Goal: Transaction & Acquisition: Subscribe to service/newsletter

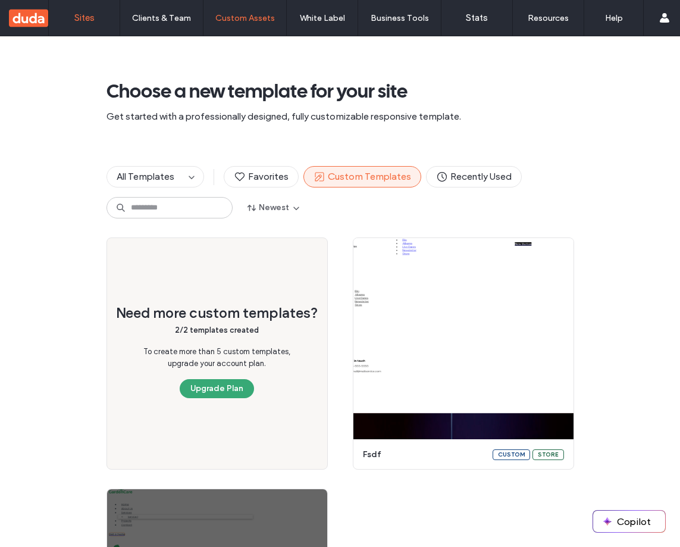
click at [77, 18] on label "Sites" at bounding box center [84, 17] width 20 height 11
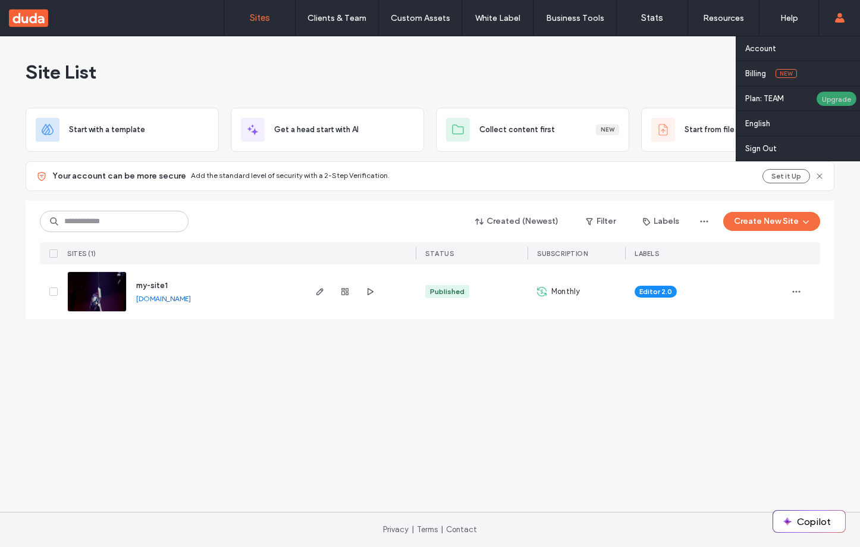
click at [833, 98] on div "Upgrade" at bounding box center [836, 98] width 41 height 15
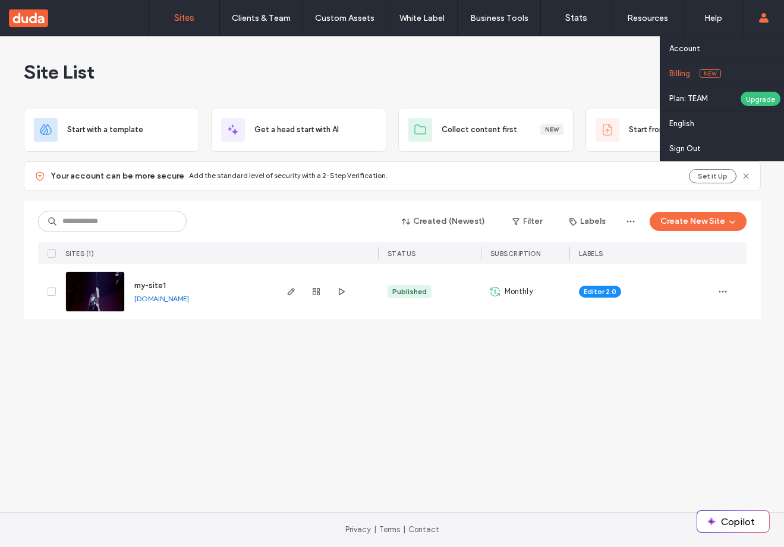
click at [686, 72] on label "Billing" at bounding box center [680, 73] width 21 height 9
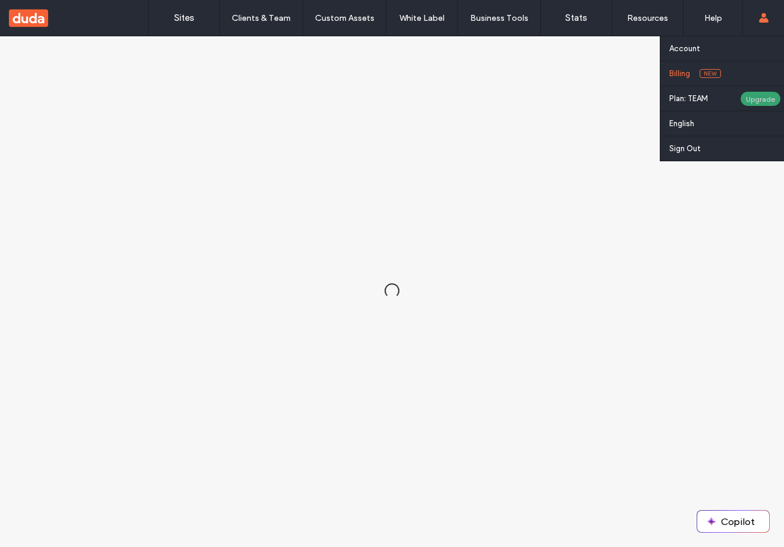
click at [744, 95] on div "Upgrade" at bounding box center [760, 98] width 41 height 15
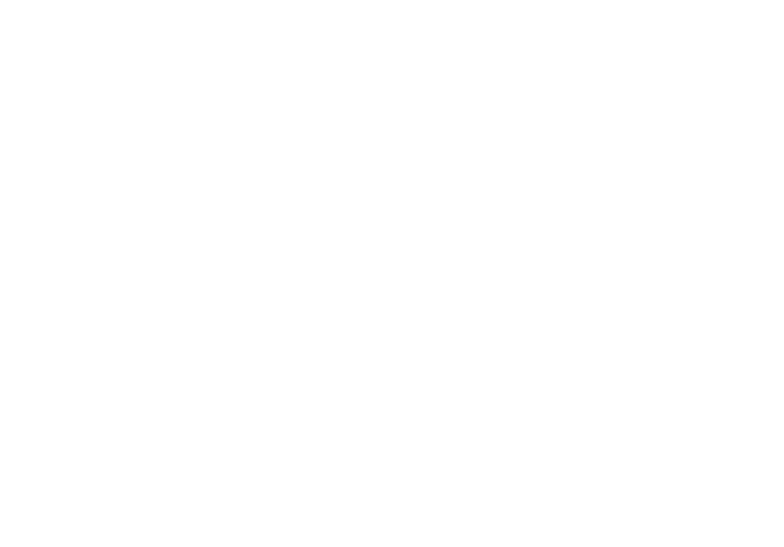
click at [762, 102] on div at bounding box center [392, 273] width 784 height 547
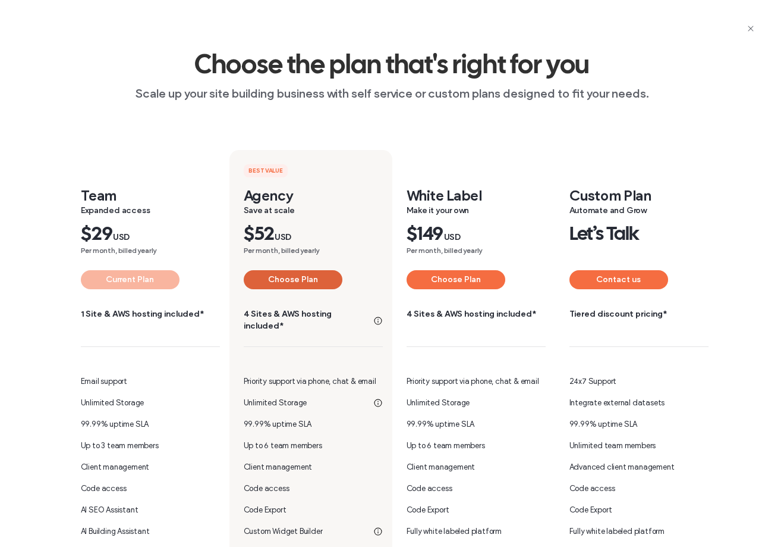
click at [322, 278] on button "Choose Plan" at bounding box center [293, 279] width 99 height 19
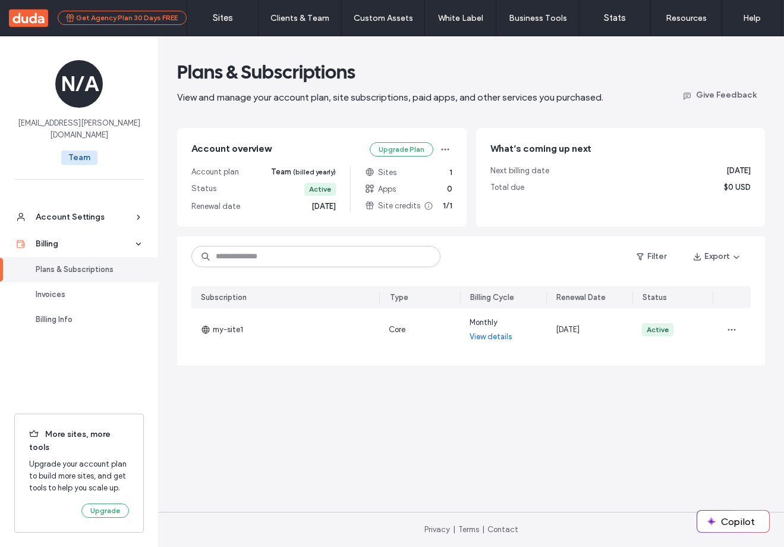
click at [132, 20] on button "Get Agency Plan 30 Days FREE" at bounding box center [122, 18] width 129 height 14
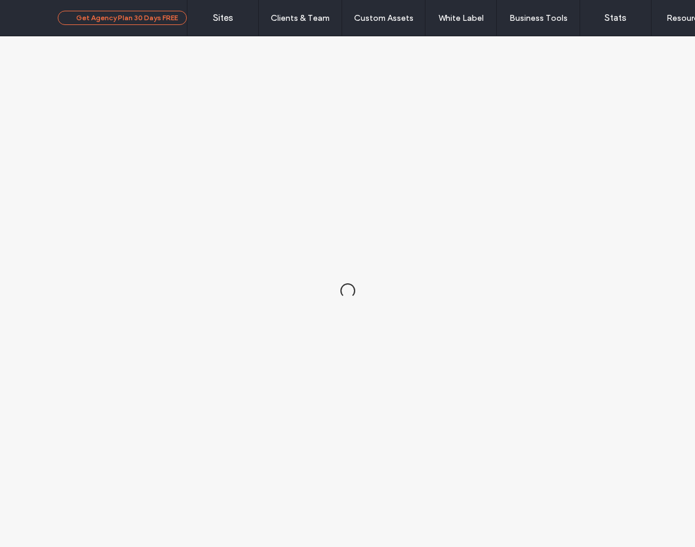
click at [142, 18] on button "Get Agency Plan 30 Days FREE" at bounding box center [122, 18] width 129 height 14
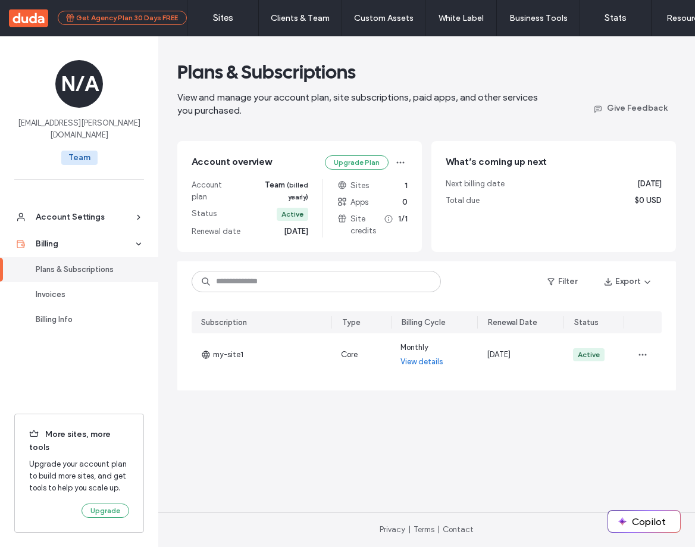
click at [123, 18] on button "Get Agency Plan 30 Days FREE" at bounding box center [122, 18] width 129 height 14
drag, startPoint x: 356, startPoint y: 161, endPoint x: 403, endPoint y: 165, distance: 47.8
click at [356, 161] on button "Upgrade Plan" at bounding box center [357, 162] width 64 height 14
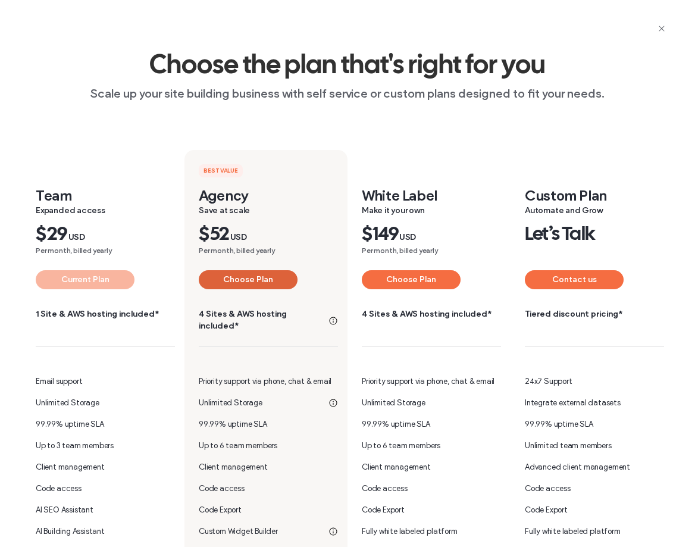
click at [257, 275] on button "Choose Plan" at bounding box center [248, 279] width 99 height 19
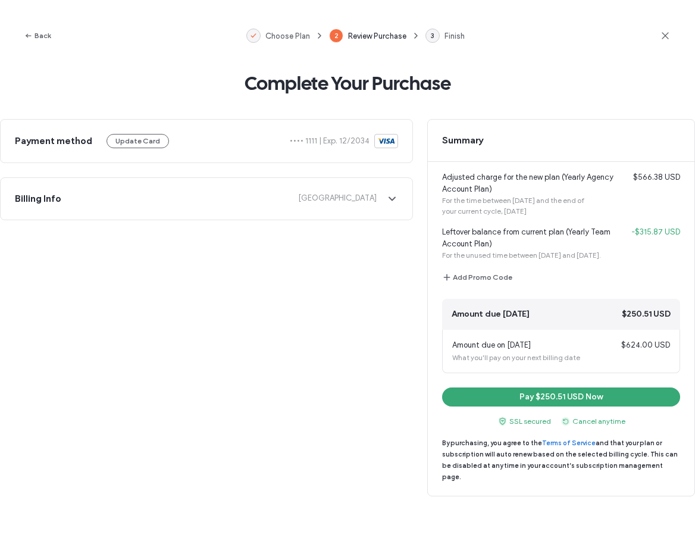
click at [663, 37] on use at bounding box center [664, 35] width 7 height 7
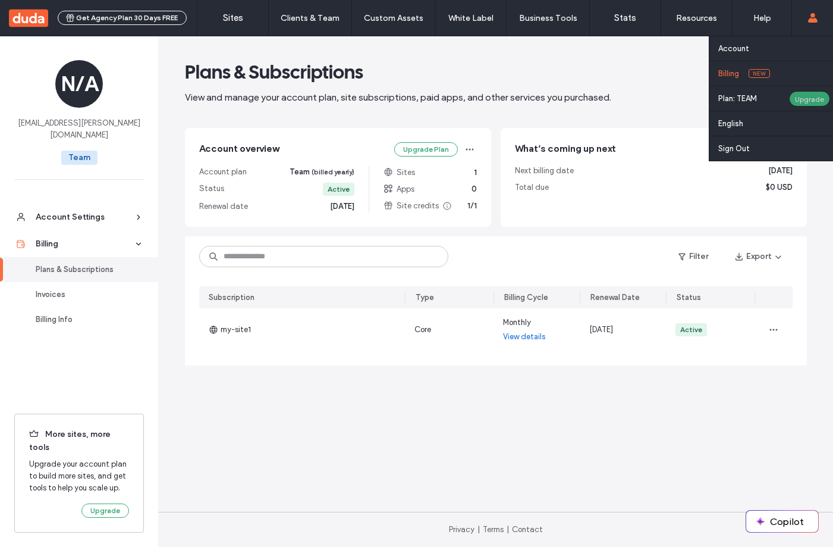
click at [694, 99] on div "Upgrade" at bounding box center [809, 98] width 41 height 15
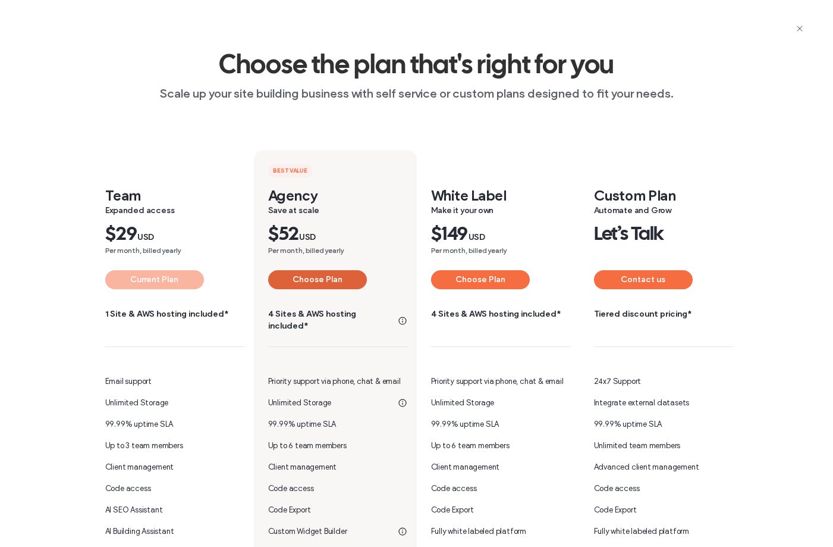
click at [306, 275] on button "Choose Plan" at bounding box center [317, 279] width 99 height 19
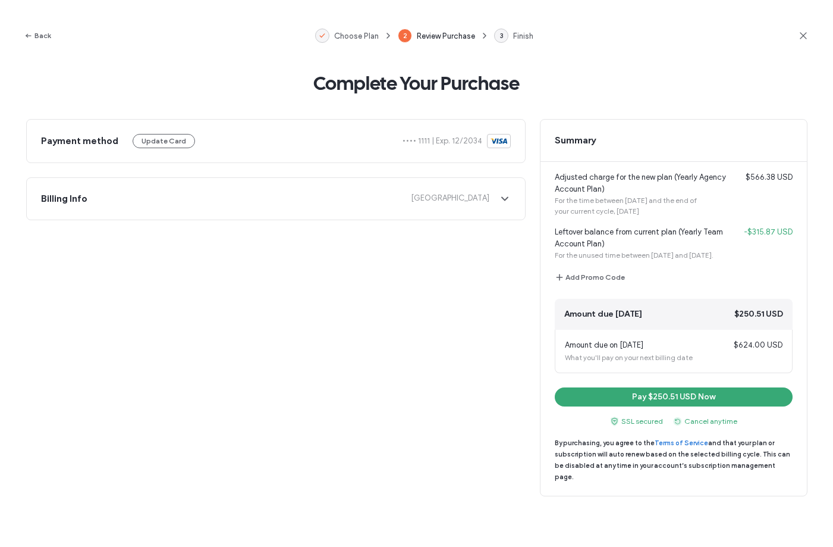
click at [694, 33] on icon at bounding box center [804, 36] width 12 height 12
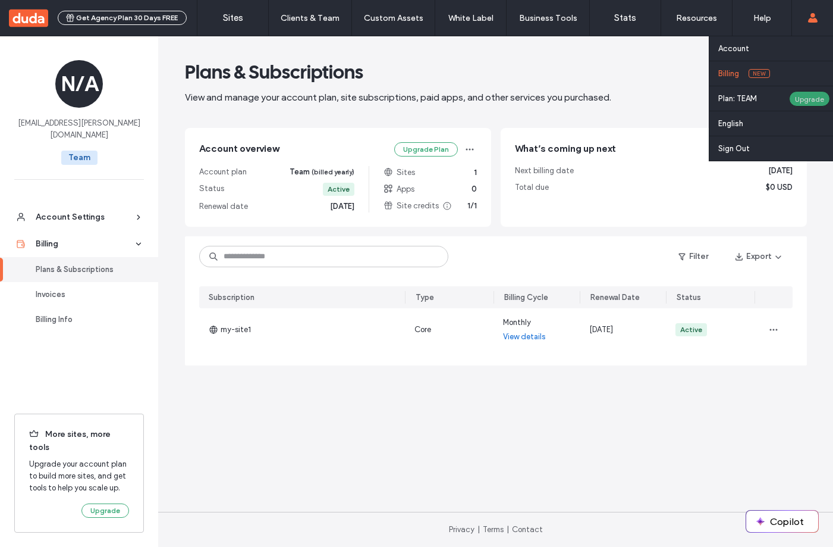
click at [798, 103] on div "Upgrade" at bounding box center [809, 98] width 41 height 15
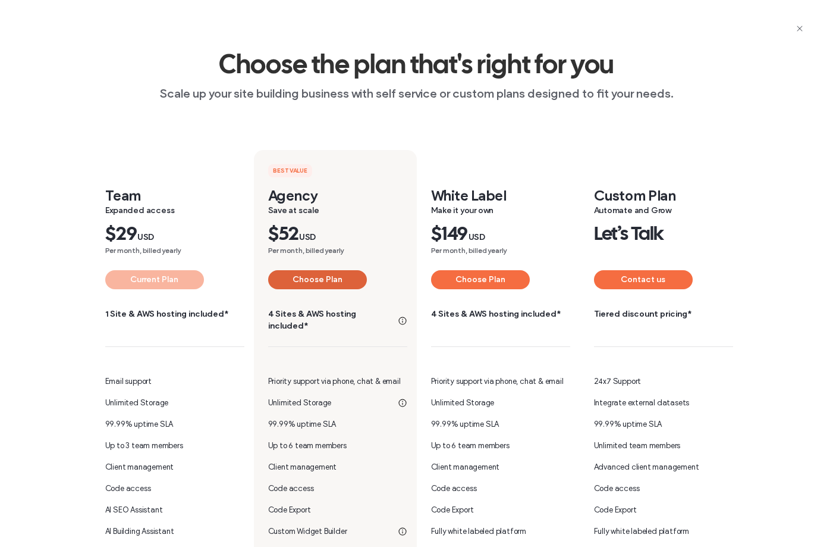
click at [290, 281] on button "Choose Plan" at bounding box center [317, 279] width 99 height 19
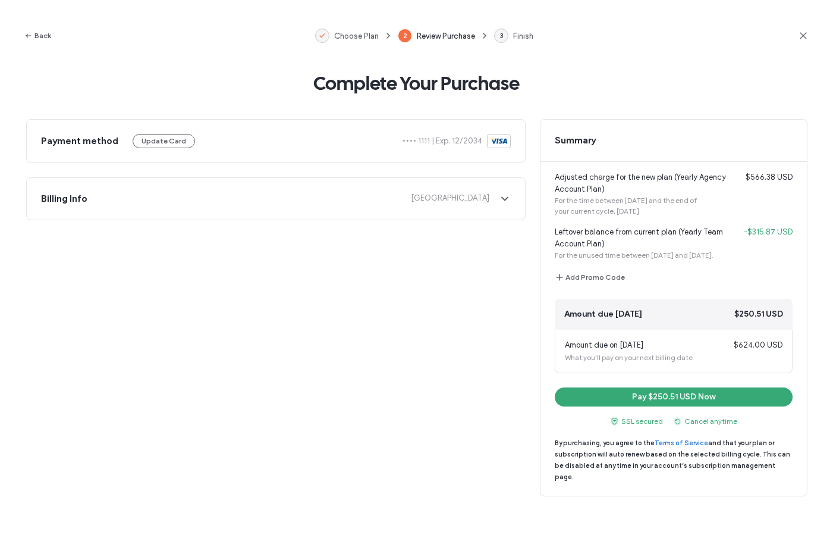
click at [798, 35] on icon at bounding box center [804, 36] width 12 height 12
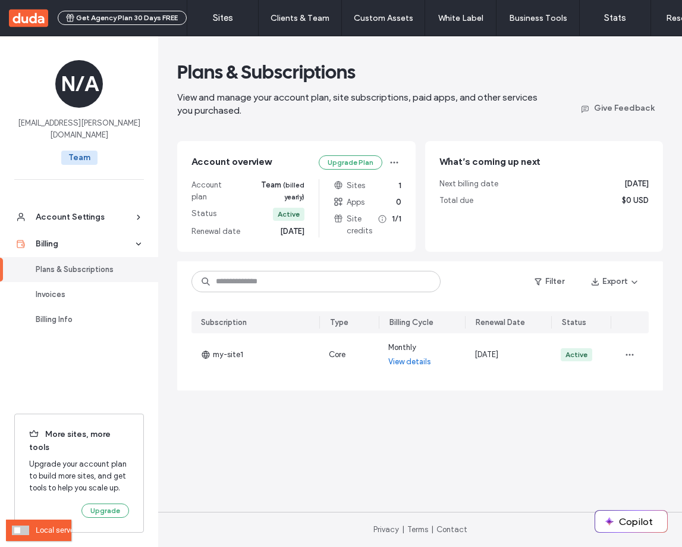
click at [17, 531] on span at bounding box center [20, 530] width 17 height 10
click at [23, 526] on span at bounding box center [20, 530] width 17 height 10
click at [350, 154] on div "Account overview Upgrade Plan Account plan Team (billed yearly) Status Active R…" at bounding box center [296, 196] width 239 height 111
click at [349, 159] on button "Upgrade Plan" at bounding box center [351, 162] width 64 height 14
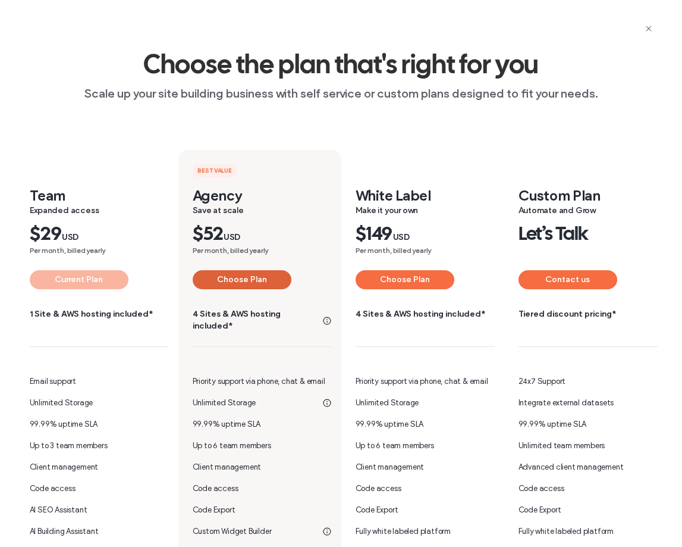
click at [251, 278] on button "Choose Plan" at bounding box center [242, 279] width 99 height 19
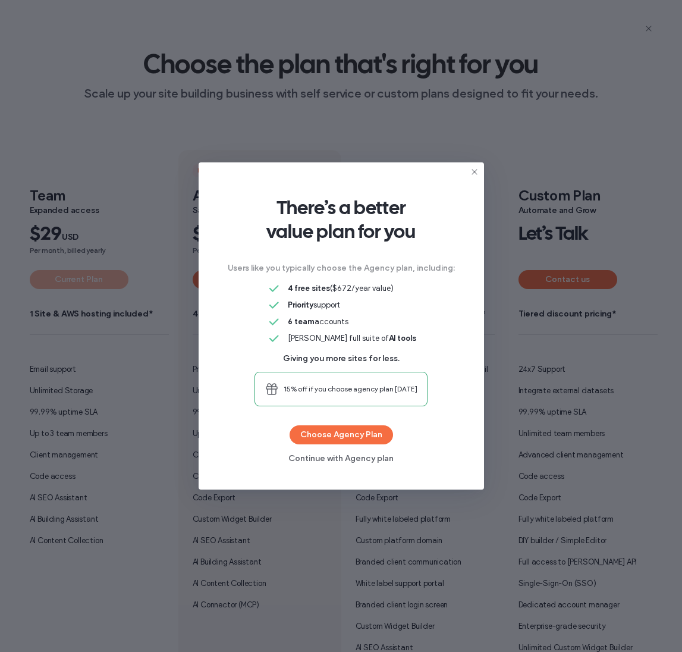
click at [601, 47] on div "There’s a better value plan for you Users like you typically choose the Agency …" at bounding box center [341, 326] width 682 height 652
click at [605, 41] on div "There’s a better value plan for you Users like you typically choose the Agency …" at bounding box center [341, 326] width 682 height 652
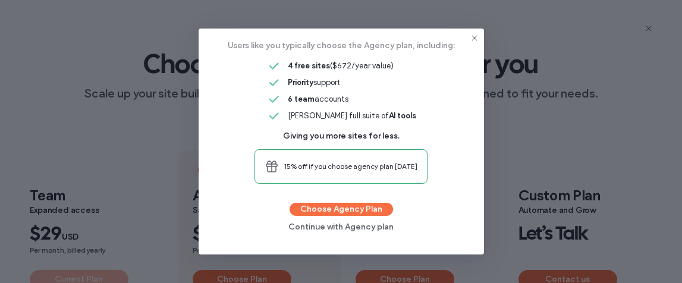
scroll to position [101, 0]
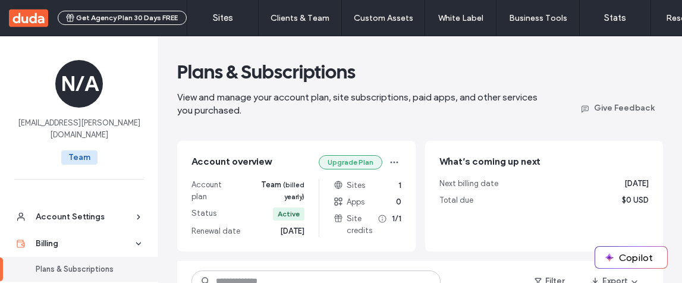
click at [343, 164] on button "Upgrade Plan" at bounding box center [351, 162] width 64 height 14
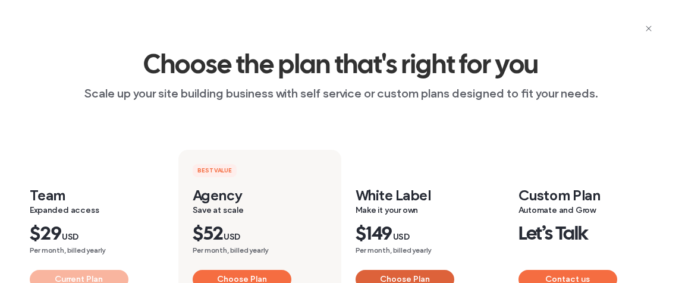
click at [383, 274] on button "Choose Plan" at bounding box center [405, 279] width 99 height 19
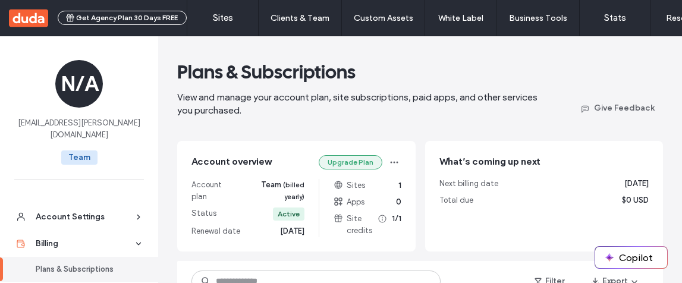
click at [365, 163] on button "Upgrade Plan" at bounding box center [351, 162] width 64 height 14
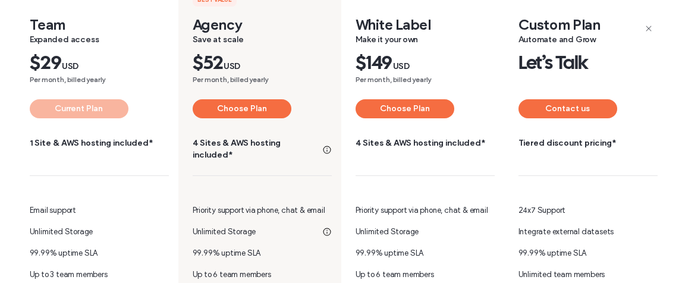
scroll to position [178, 0]
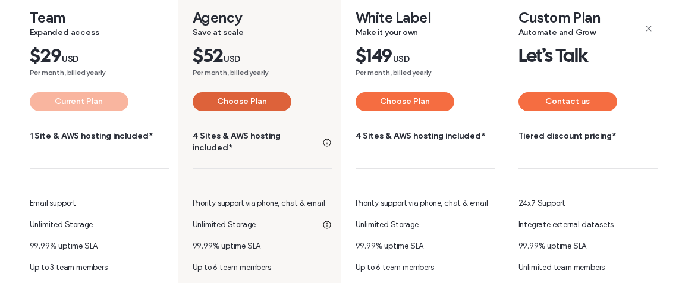
click at [243, 103] on button "Choose Plan" at bounding box center [242, 101] width 99 height 19
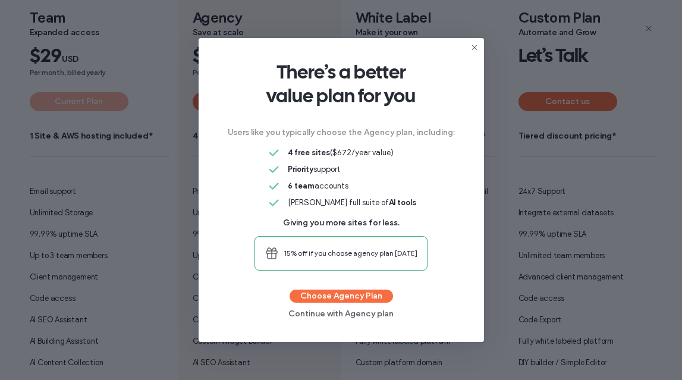
scroll to position [0, 0]
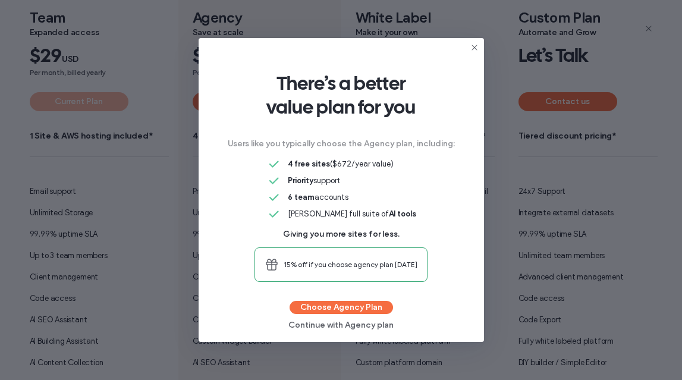
click at [473, 48] on use at bounding box center [474, 47] width 5 height 5
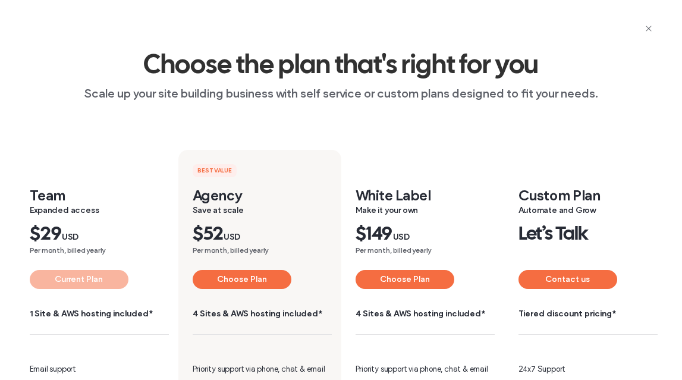
click at [647, 28] on icon "button" at bounding box center [649, 29] width 10 height 10
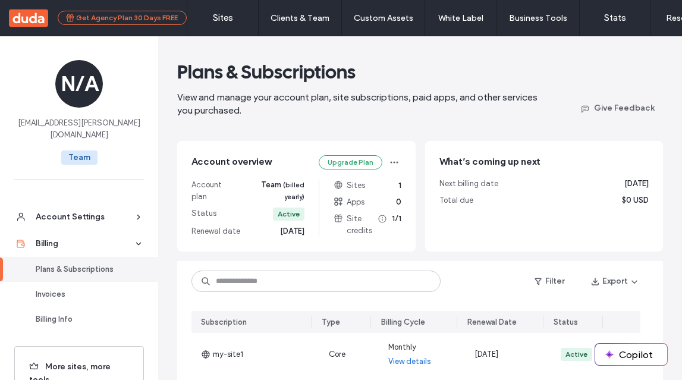
click at [96, 16] on button "Get Agency Plan 30 Days FREE" at bounding box center [122, 18] width 129 height 14
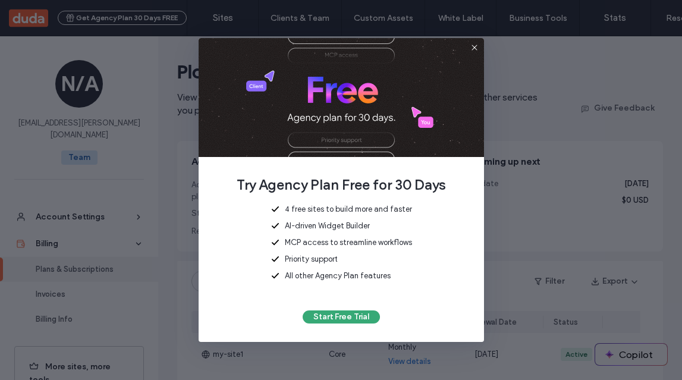
click at [422, 241] on div "4 free sites to build more and faster AI-driven Widget Builder MCP access to st…" at bounding box center [341, 242] width 247 height 79
click at [321, 225] on span "AI-driven Widget Builder" at bounding box center [327, 226] width 85 height 12
click at [341, 283] on button "Start Free Trial" at bounding box center [341, 316] width 77 height 13
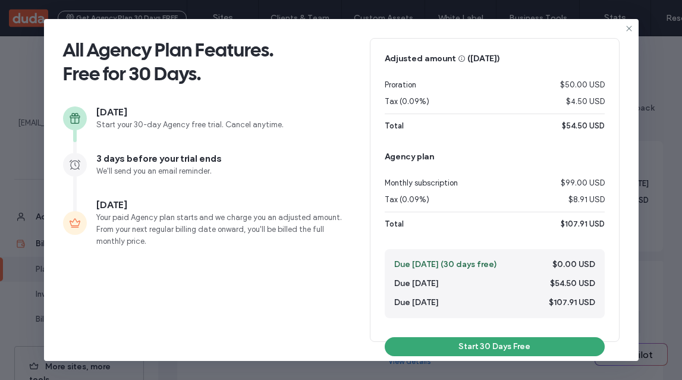
click at [527, 180] on div "Monthly subscription $99.00 USD" at bounding box center [495, 183] width 220 height 12
click at [627, 30] on icon at bounding box center [630, 29] width 10 height 10
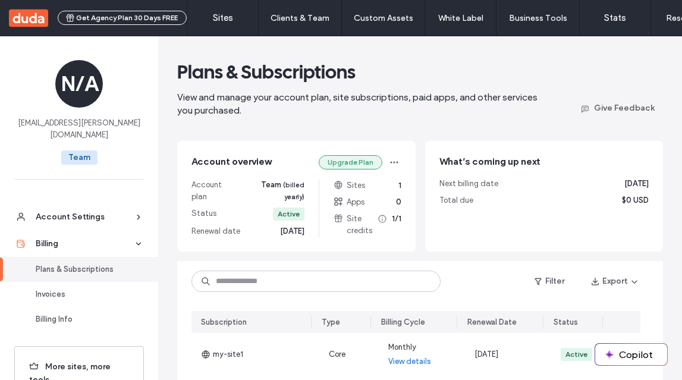
click at [353, 158] on button "Upgrade Plan" at bounding box center [351, 162] width 64 height 14
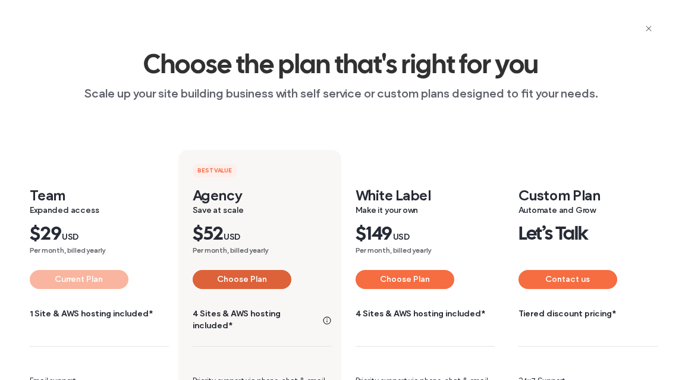
click at [243, 282] on button "Choose Plan" at bounding box center [242, 279] width 99 height 19
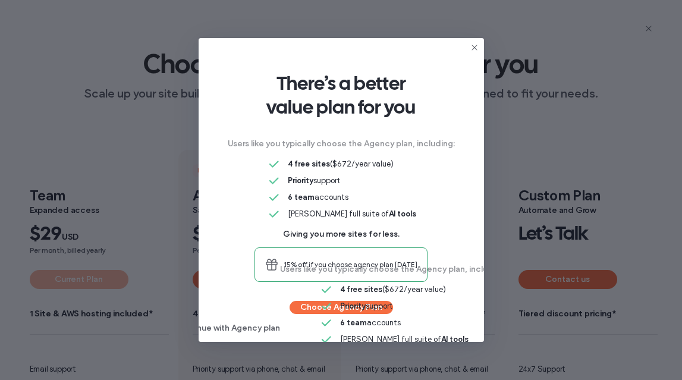
click at [436, 190] on div "Users like you typically choose the Agency plan, including: 4 free sites ($672/…" at bounding box center [341, 210] width 247 height 144
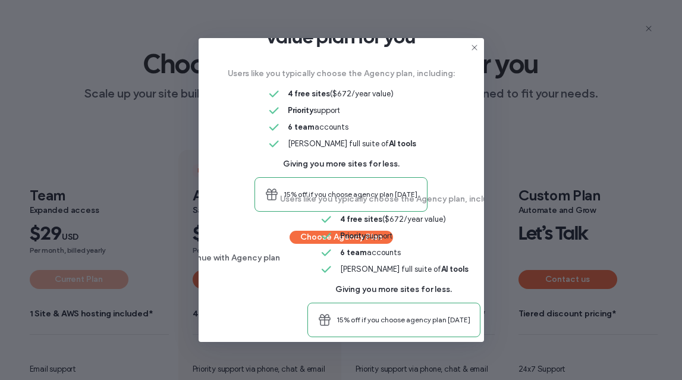
scroll to position [81, 0]
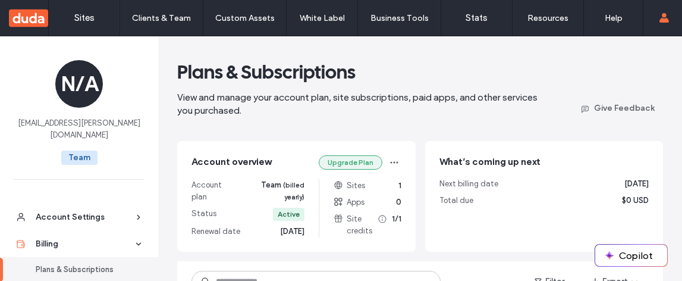
click at [348, 159] on button "Upgrade Plan" at bounding box center [351, 162] width 64 height 14
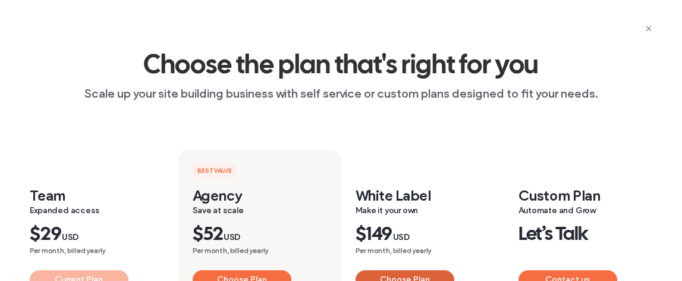
click at [389, 275] on button "Choose Plan" at bounding box center [405, 279] width 99 height 19
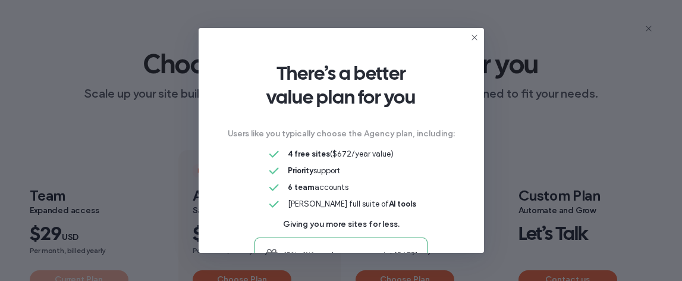
scroll to position [90, 0]
